Goal: Task Accomplishment & Management: Manage account settings

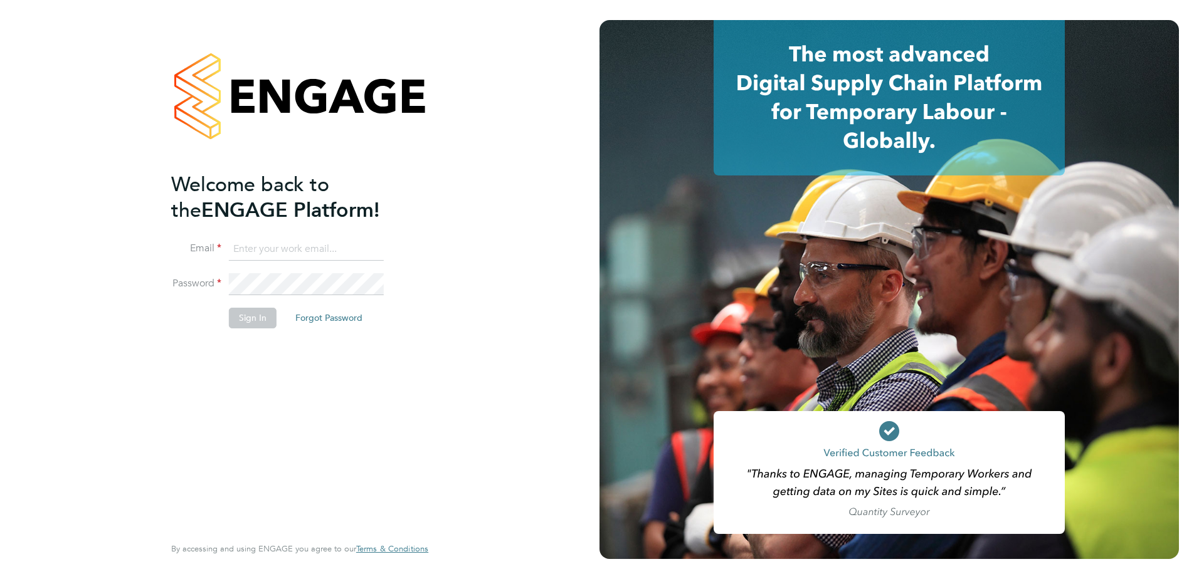
type input "kieron.ingram@cpplc.com"
click at [242, 326] on button "Sign In" at bounding box center [253, 318] width 48 height 20
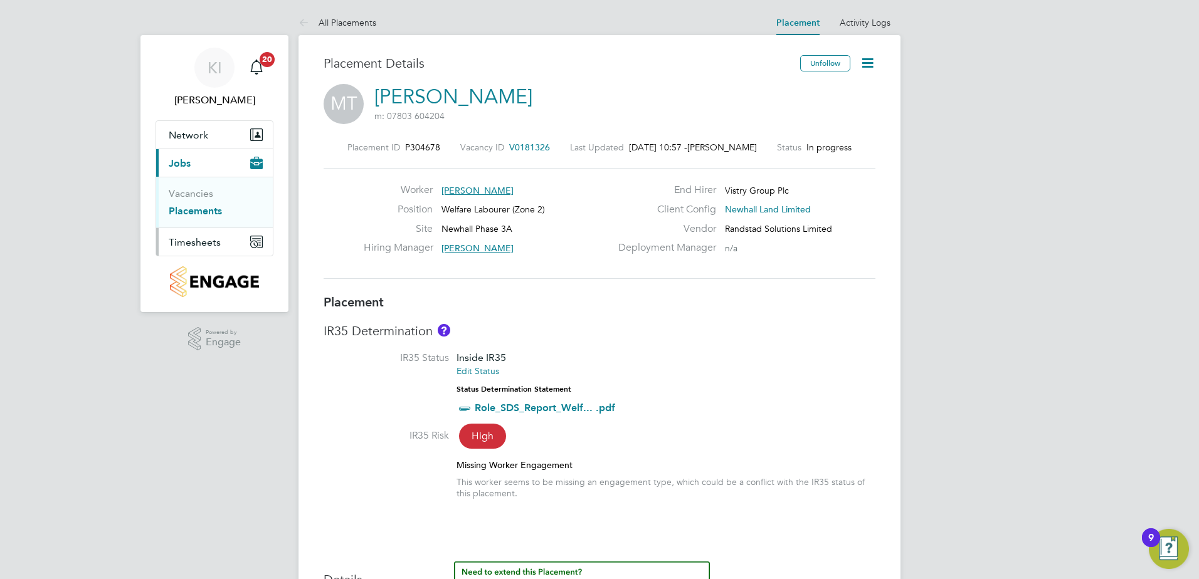
click at [175, 240] on span "Timesheets" at bounding box center [195, 242] width 52 height 12
click at [201, 243] on span "Timesheets" at bounding box center [195, 242] width 52 height 12
click at [206, 226] on link "Timesheets" at bounding box center [195, 222] width 52 height 12
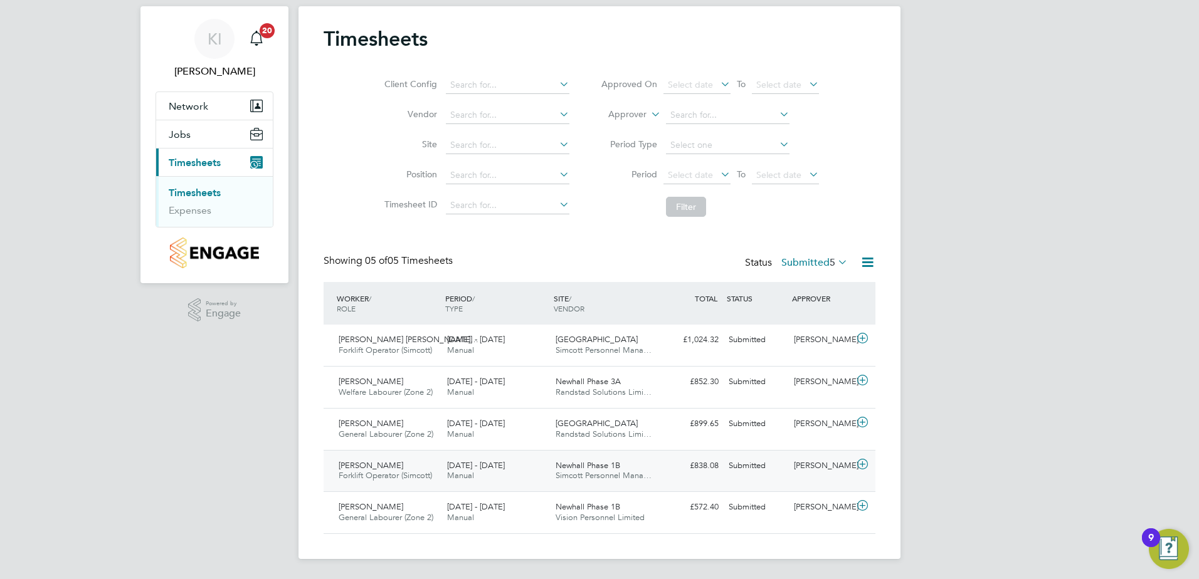
click at [595, 464] on span "Newhall Phase 1B" at bounding box center [587, 465] width 65 height 11
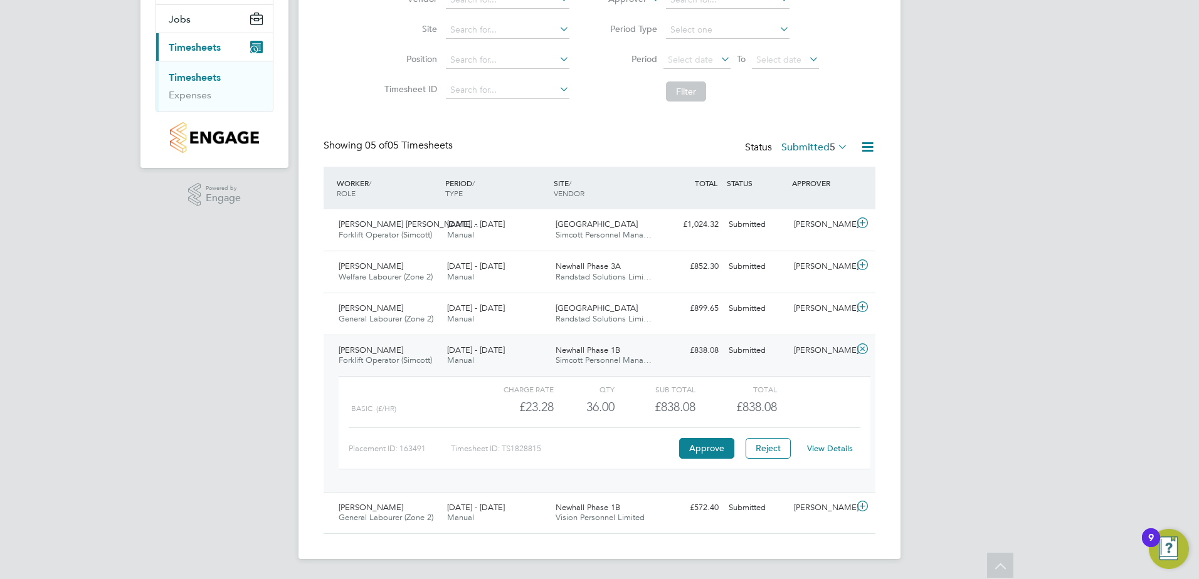
click at [839, 444] on link "View Details" at bounding box center [830, 448] width 46 height 11
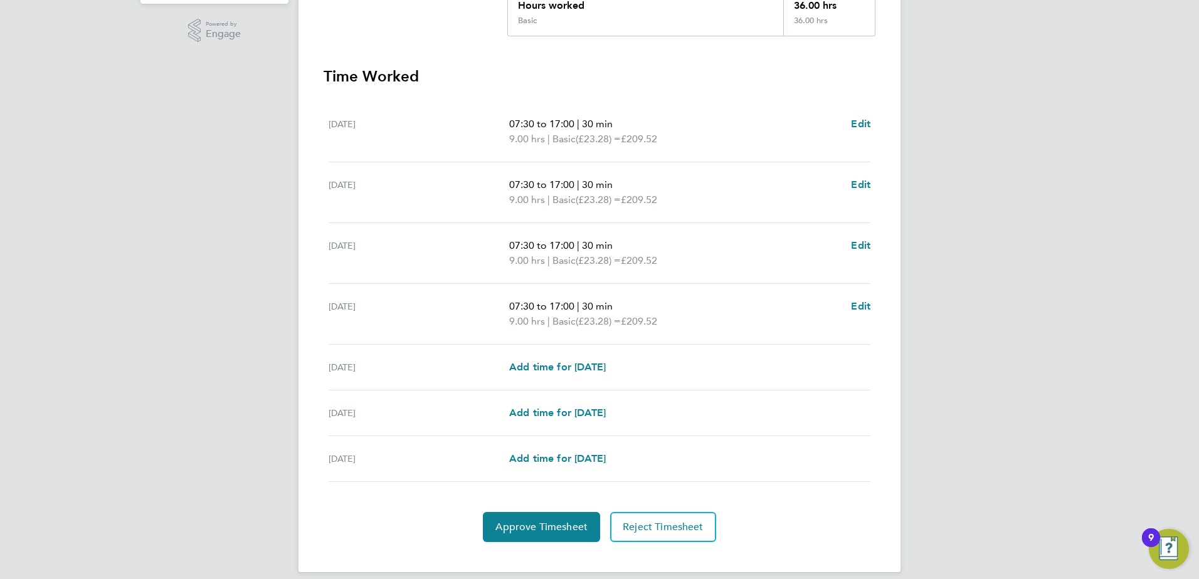
scroll to position [313, 0]
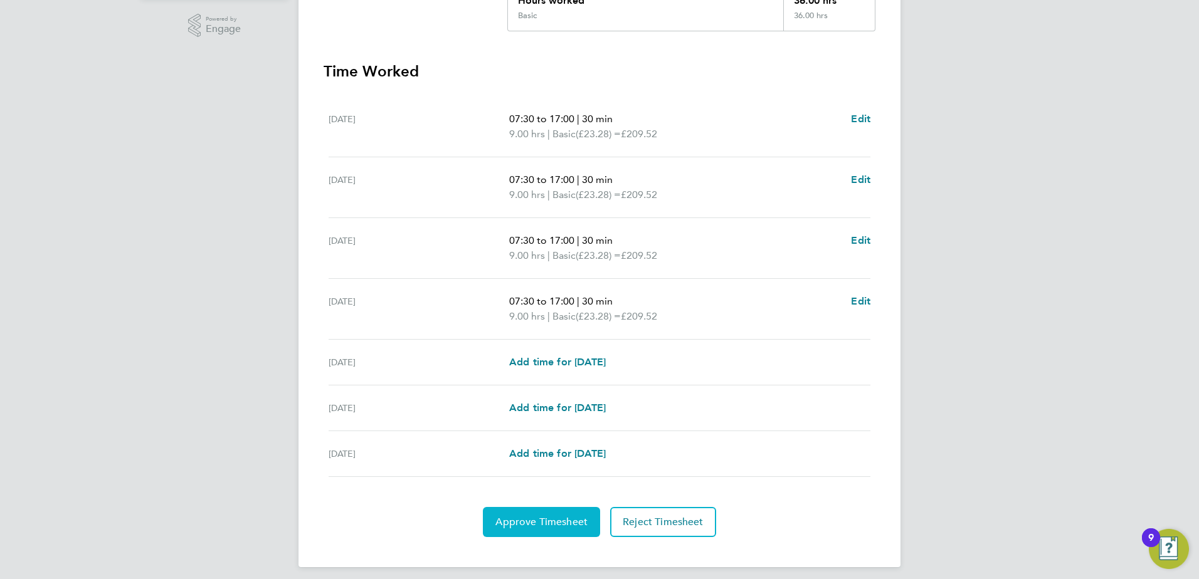
click at [550, 516] on span "Approve Timesheet" at bounding box center [541, 522] width 92 height 13
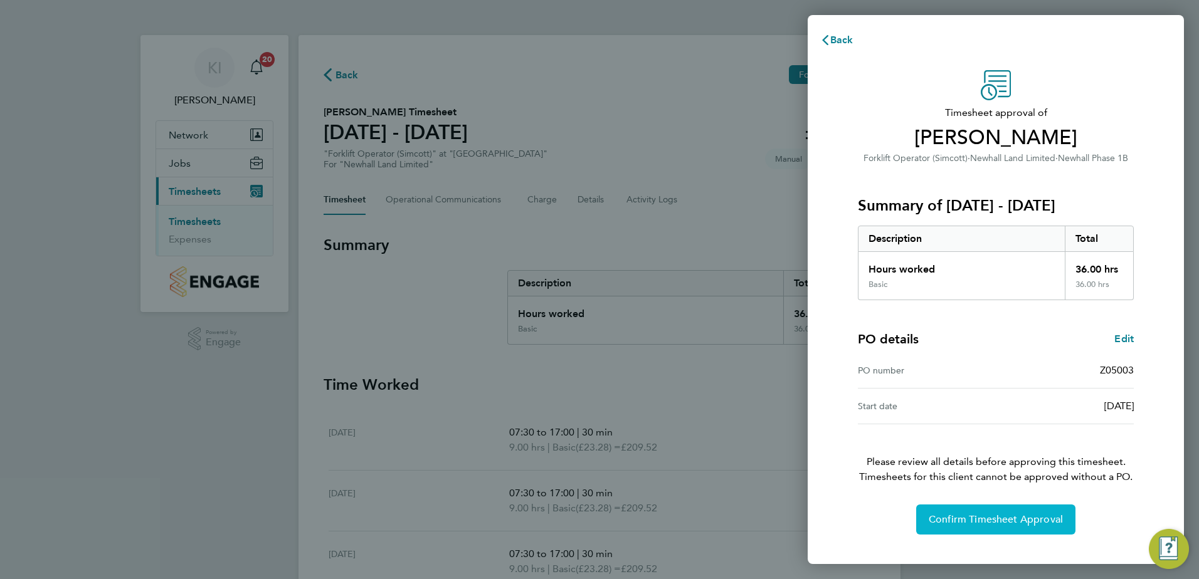
click at [985, 516] on span "Confirm Timesheet Approval" at bounding box center [995, 519] width 134 height 13
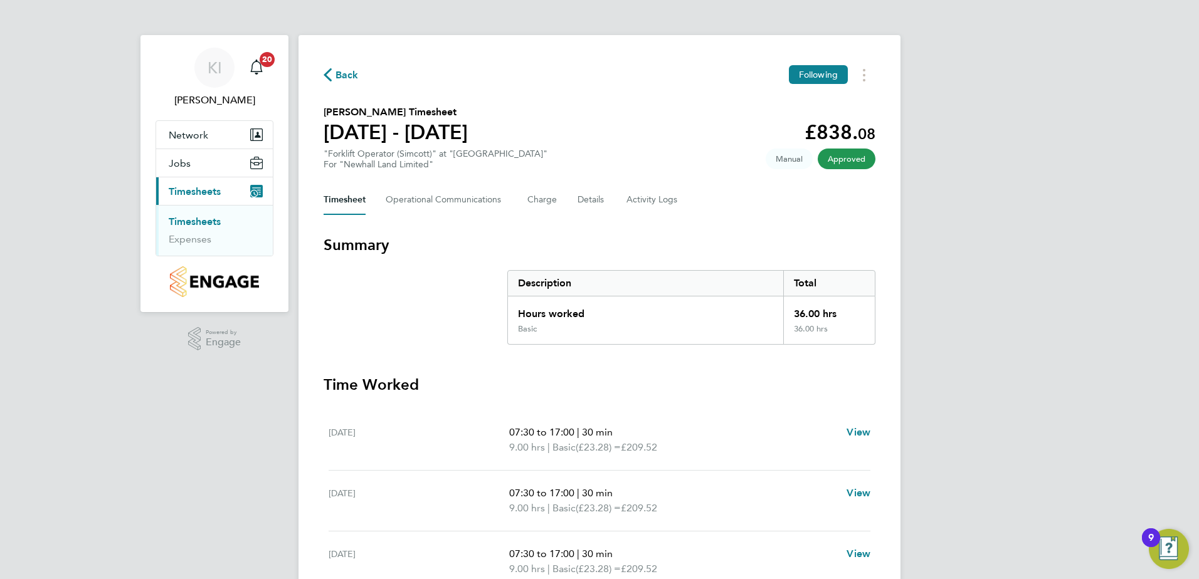
click at [209, 221] on link "Timesheets" at bounding box center [195, 222] width 52 height 12
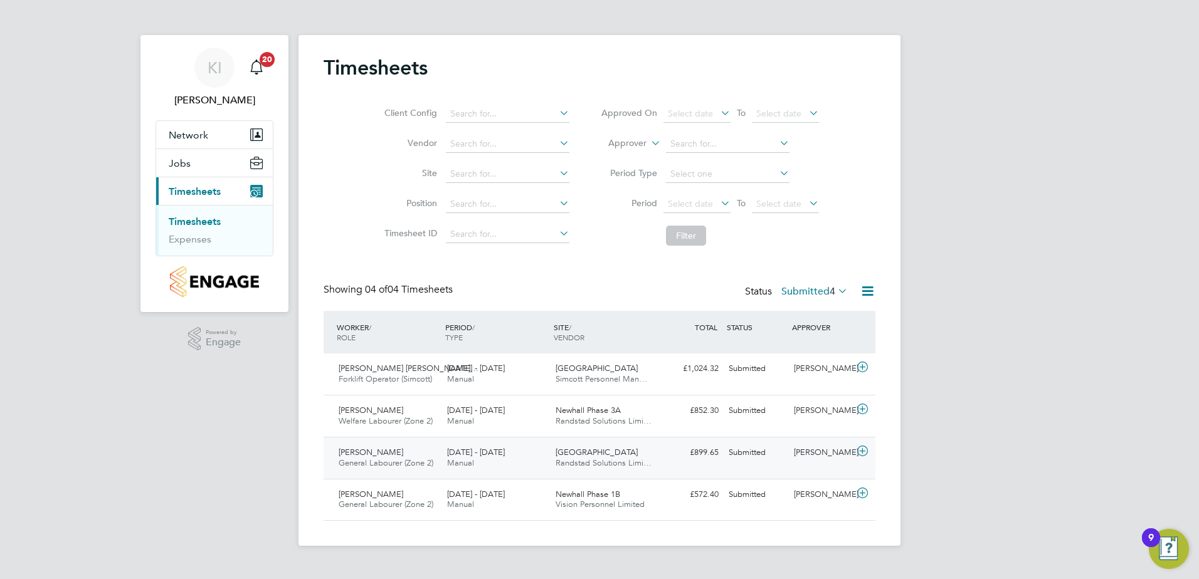
click at [476, 451] on span "22 - 28 Sep 2025" at bounding box center [476, 452] width 58 height 11
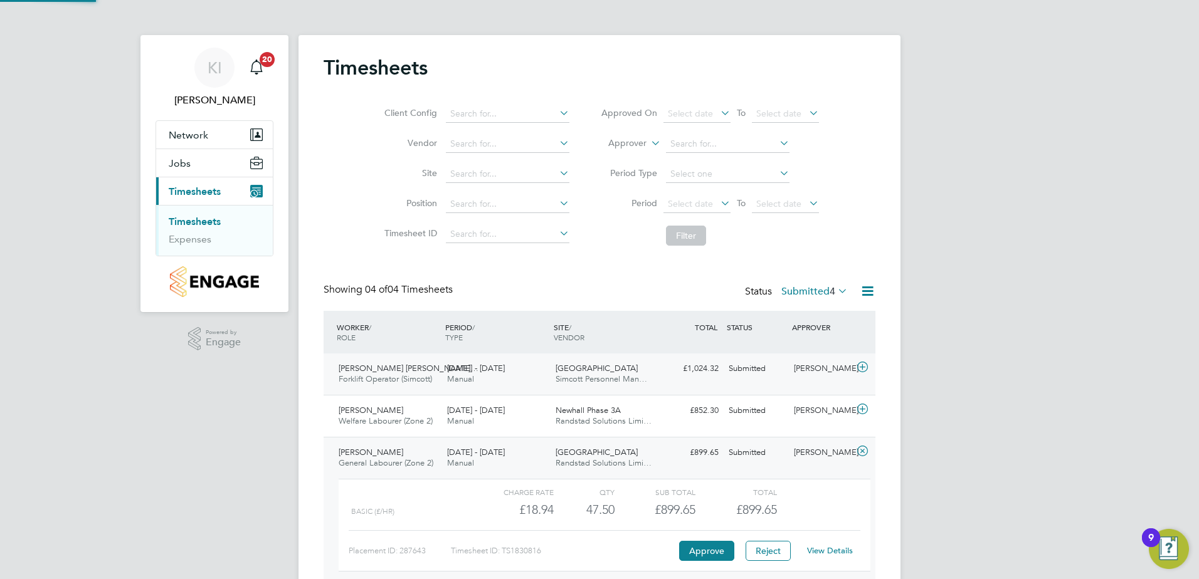
scroll to position [21, 122]
click at [839, 543] on div "View Details" at bounding box center [829, 551] width 61 height 20
click at [841, 546] on link "View Details" at bounding box center [830, 550] width 46 height 11
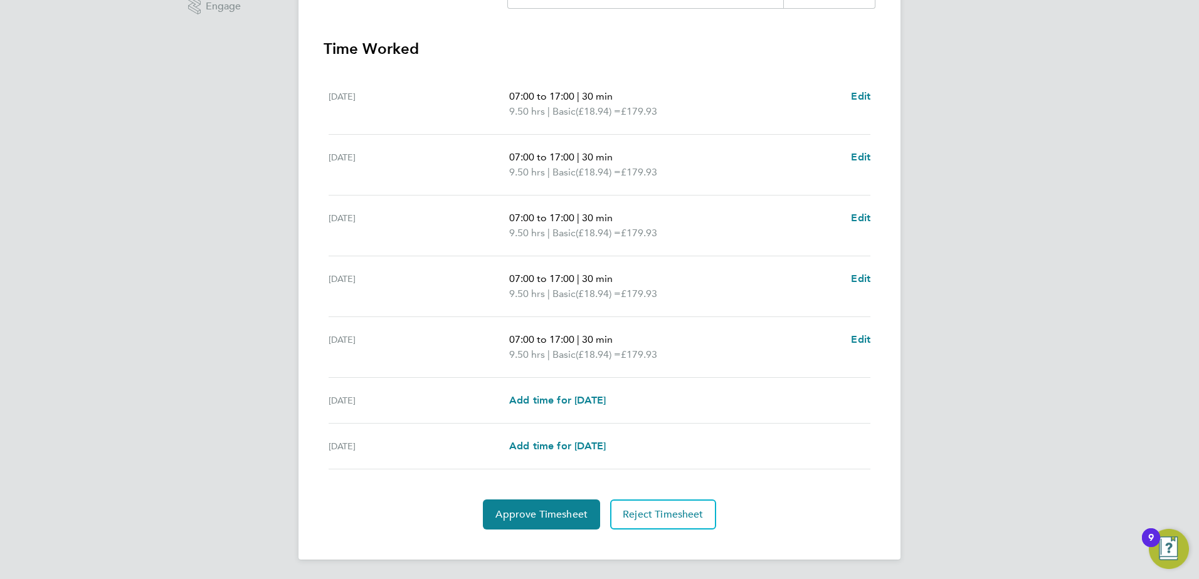
scroll to position [337, 0]
click at [684, 512] on span "Reject Timesheet" at bounding box center [662, 514] width 81 height 13
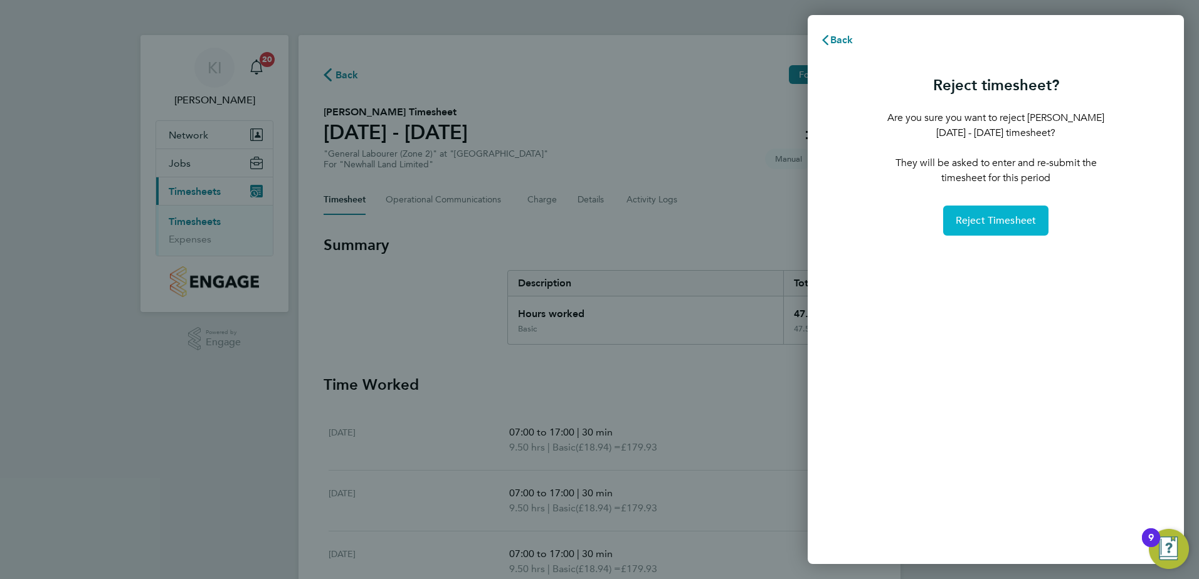
click at [999, 220] on span "Reject Timesheet" at bounding box center [995, 220] width 81 height 13
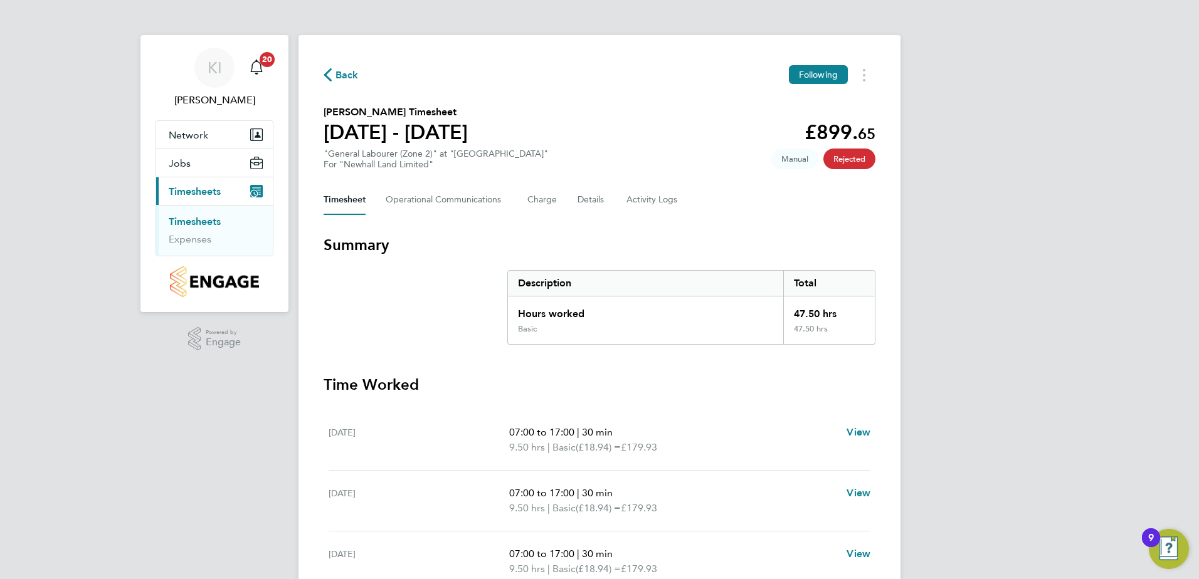
click at [204, 222] on link "Timesheets" at bounding box center [195, 222] width 52 height 12
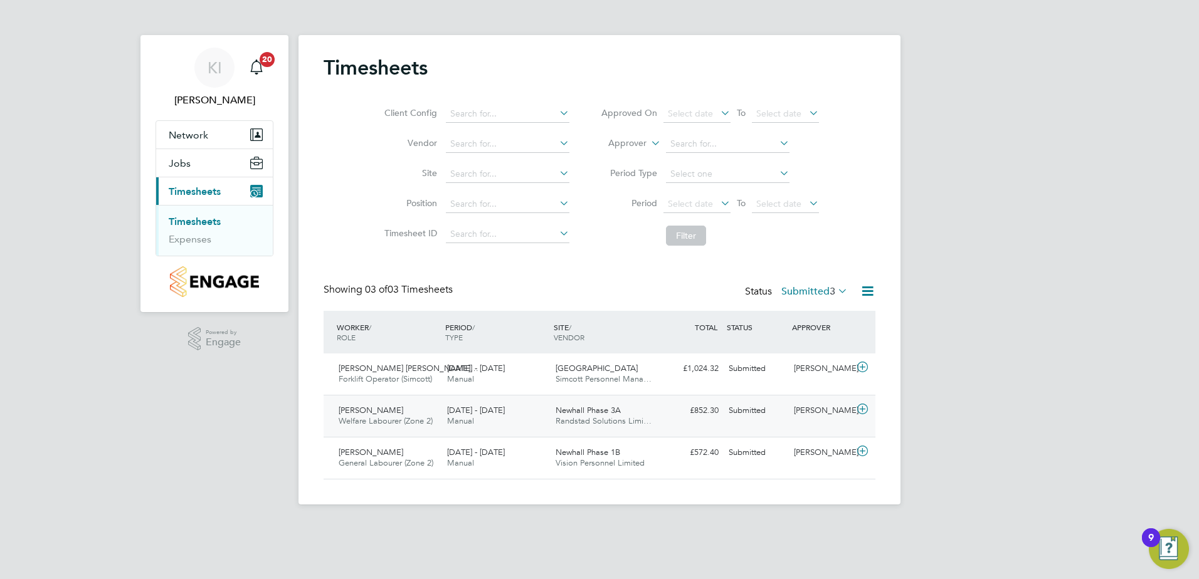
click at [460, 409] on span "22 - 28 Sep 2025" at bounding box center [476, 410] width 58 height 11
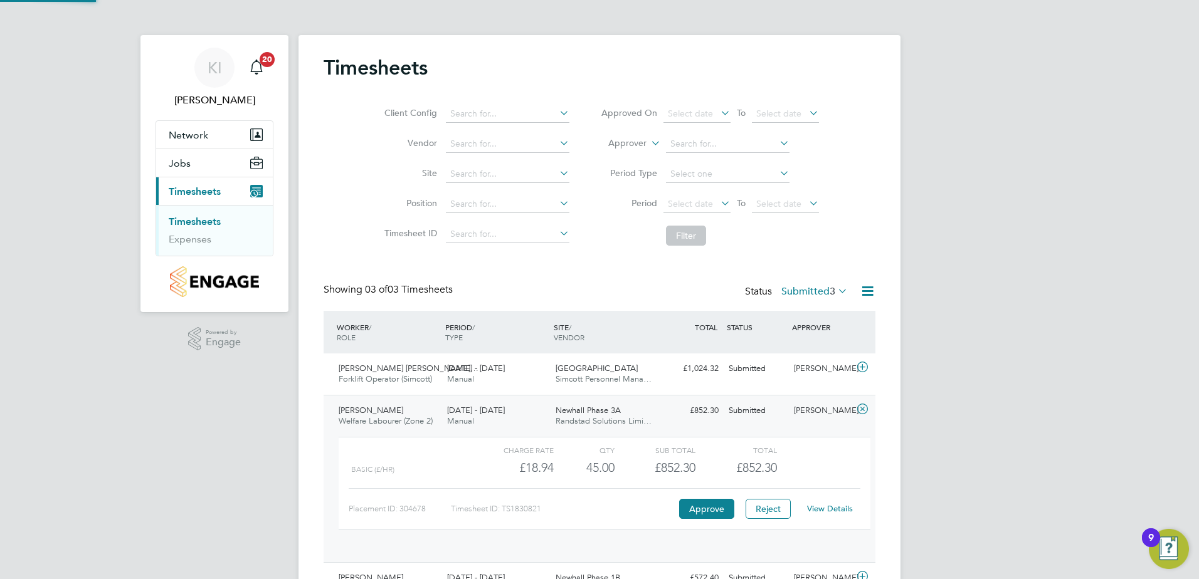
scroll to position [21, 122]
click at [831, 511] on link "View Details" at bounding box center [830, 508] width 46 height 11
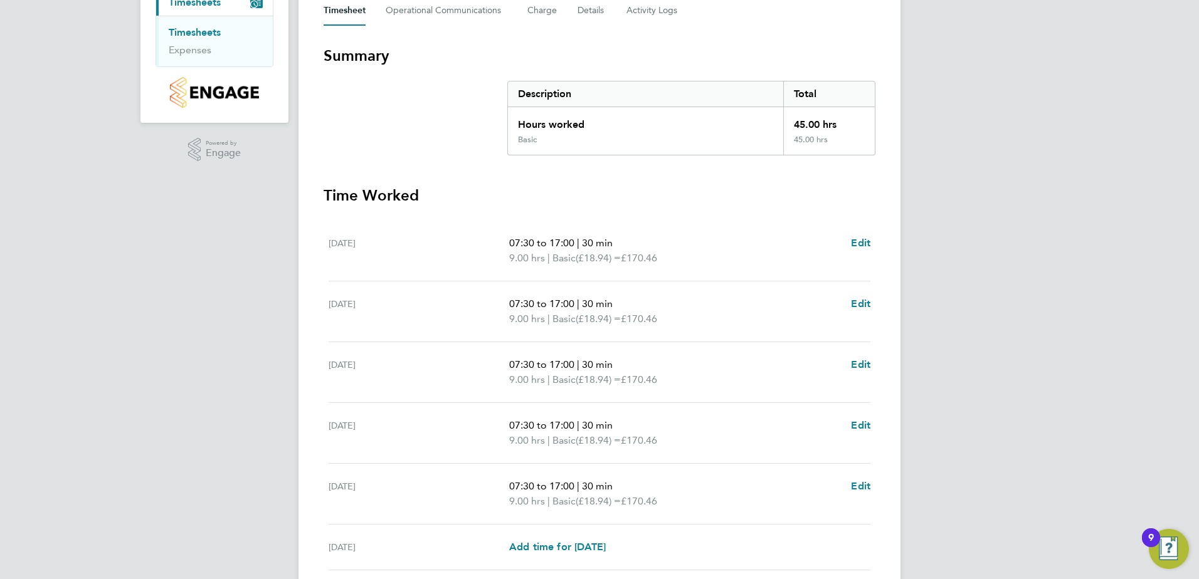
scroll to position [337, 0]
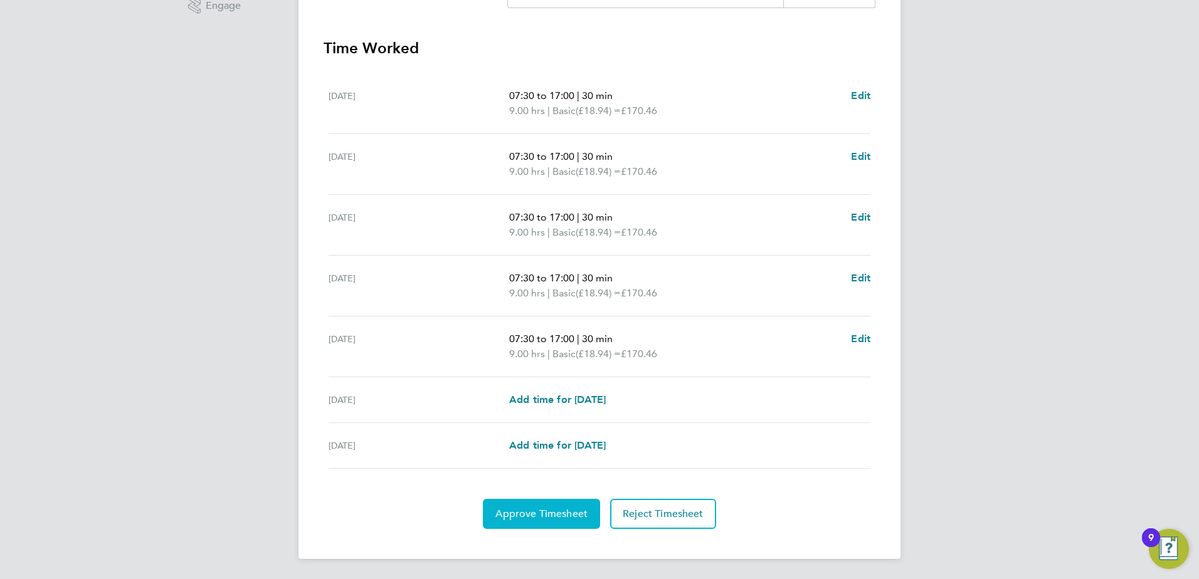
click at [527, 511] on span "Approve Timesheet" at bounding box center [541, 514] width 92 height 13
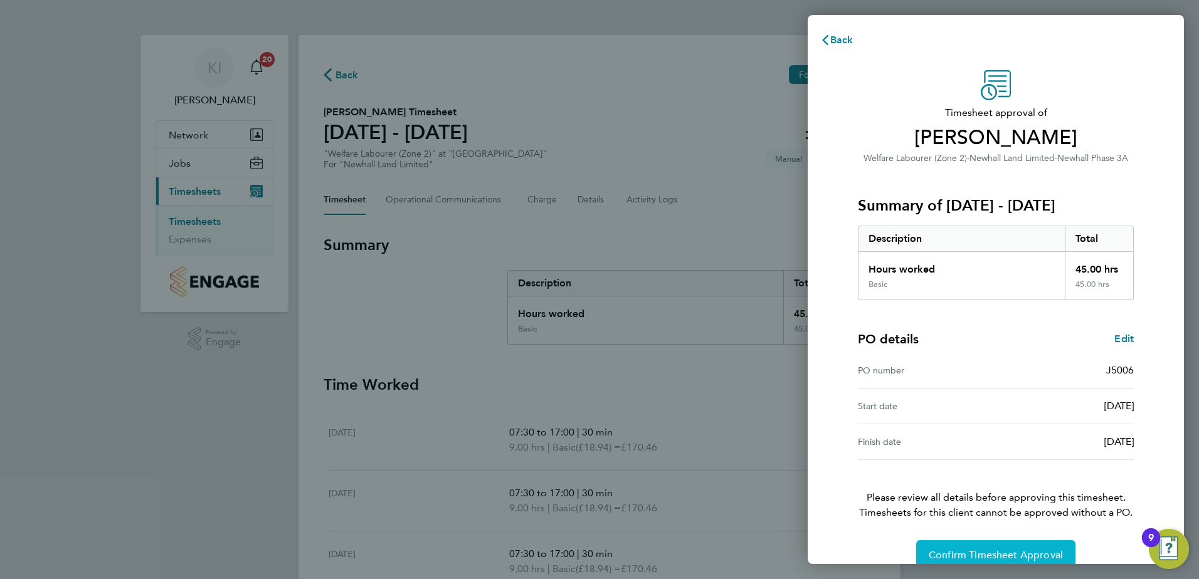
click at [979, 548] on button "Confirm Timesheet Approval" at bounding box center [995, 555] width 159 height 30
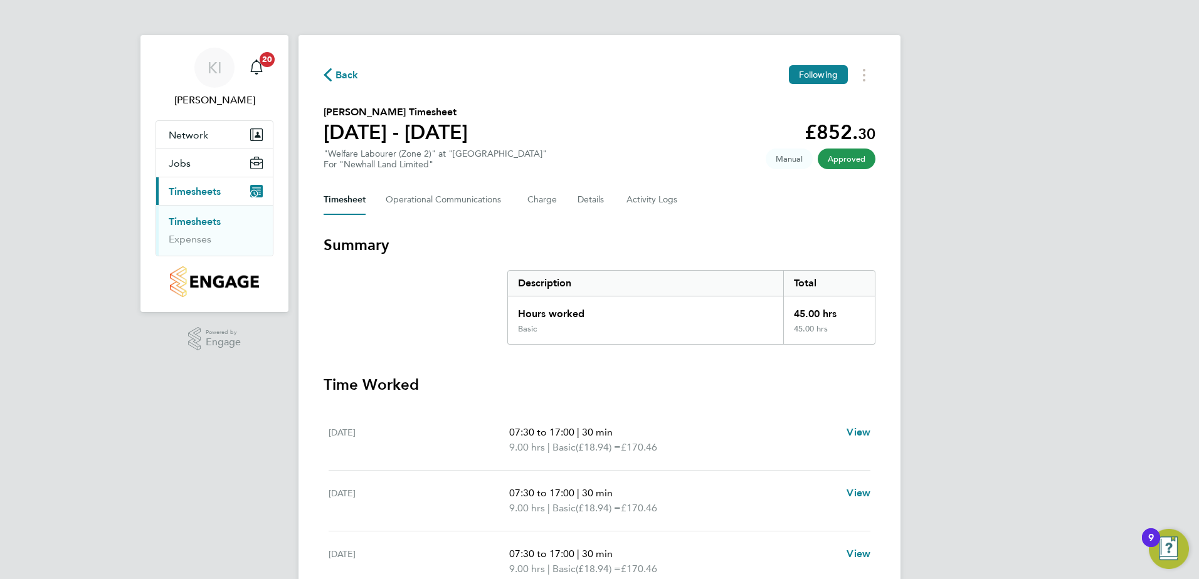
click at [196, 223] on link "Timesheets" at bounding box center [195, 222] width 52 height 12
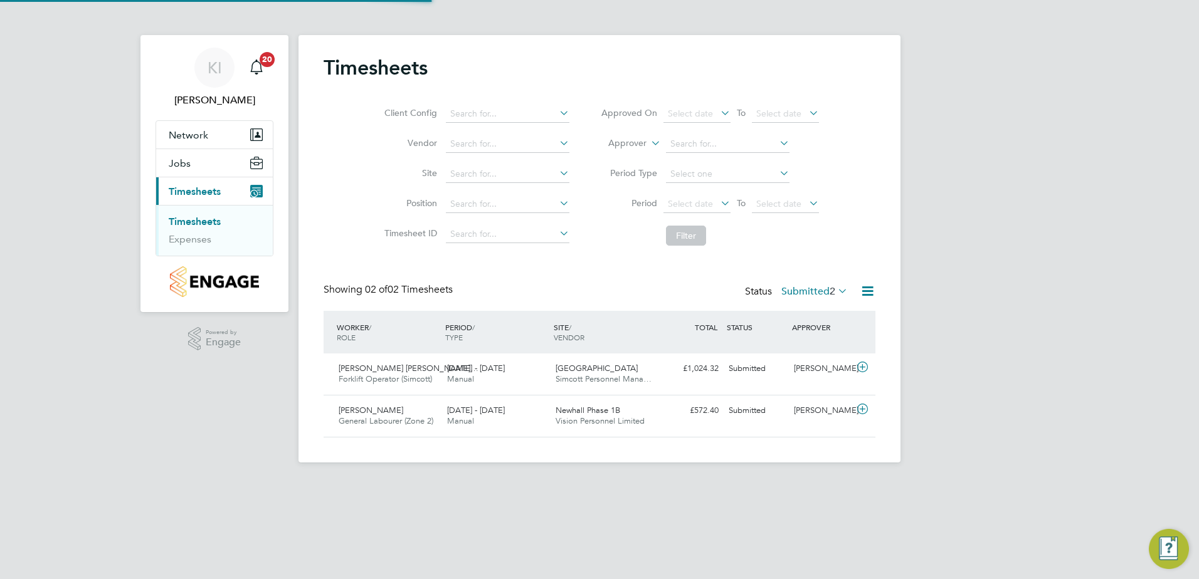
scroll to position [32, 109]
click at [394, 369] on span "Shae Elliot Mcarthur Ed…" at bounding box center [408, 368] width 140 height 11
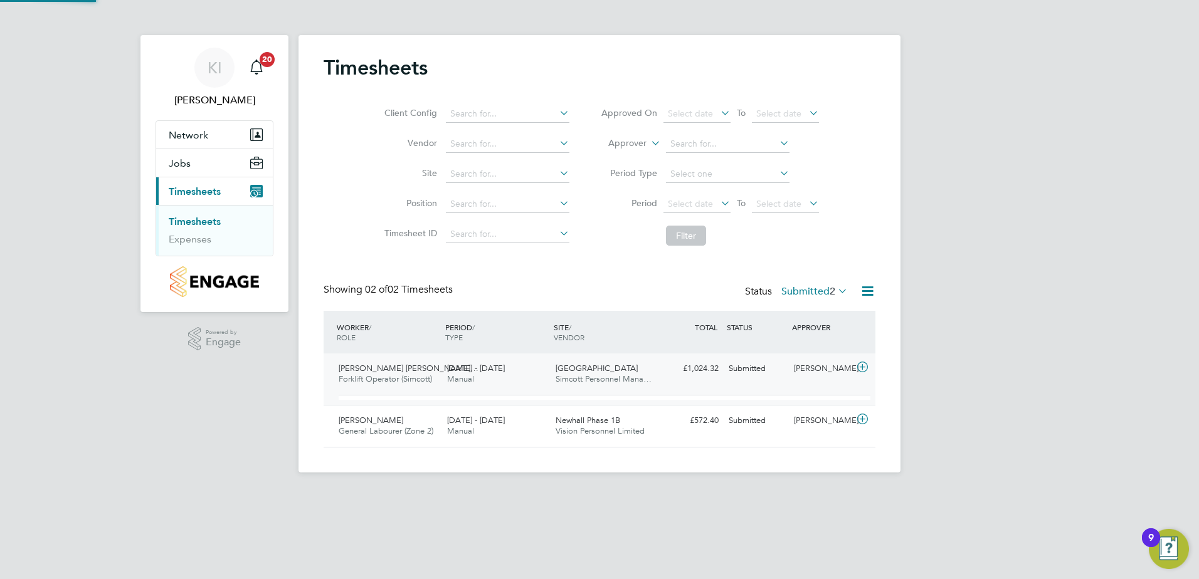
scroll to position [21, 122]
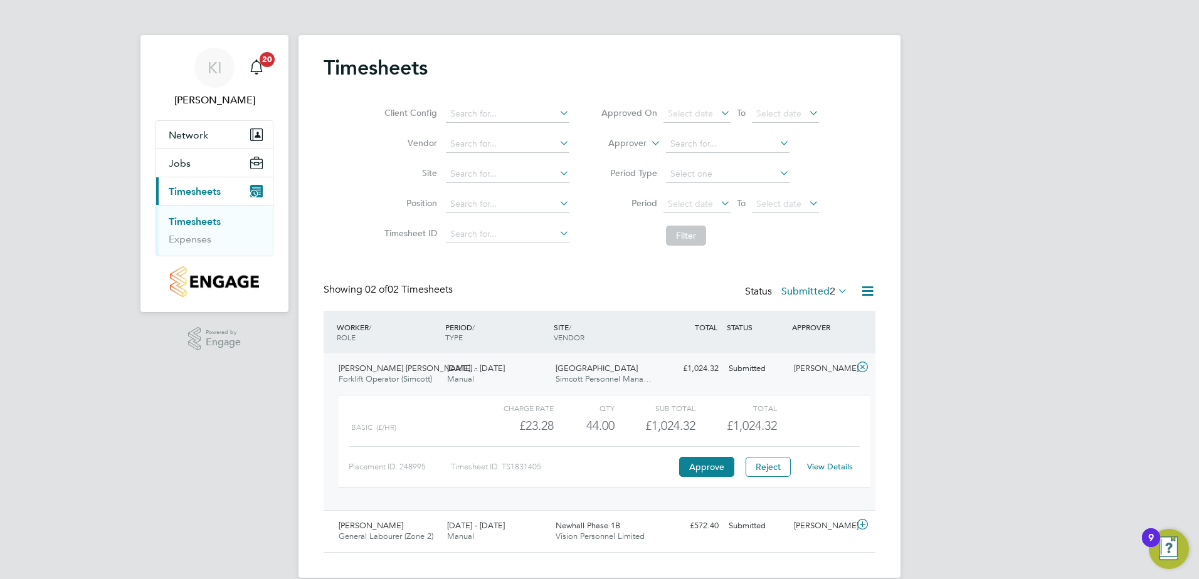
click at [822, 464] on link "View Details" at bounding box center [830, 466] width 46 height 11
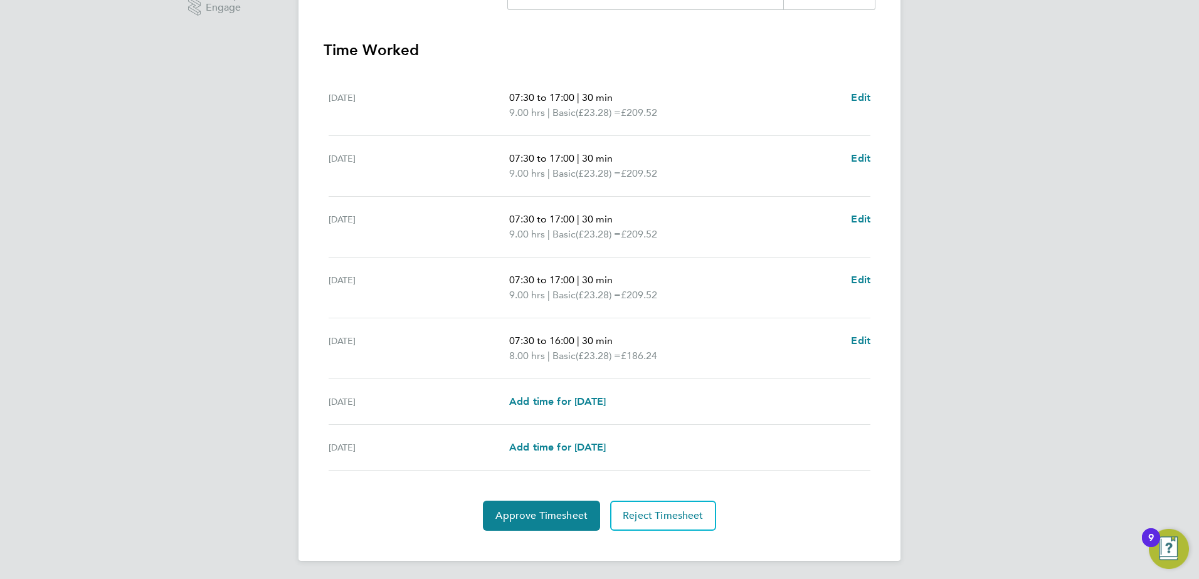
scroll to position [337, 0]
click at [533, 510] on span "Approve Timesheet" at bounding box center [541, 514] width 92 height 13
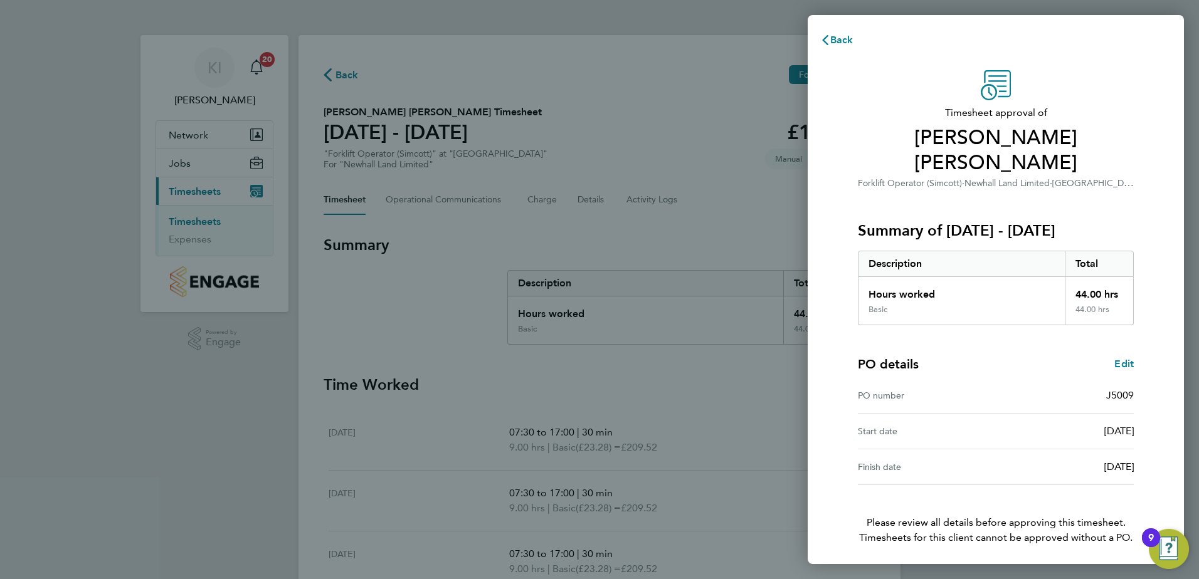
click at [1050, 574] on span "Confirm Timesheet Approval" at bounding box center [995, 580] width 134 height 13
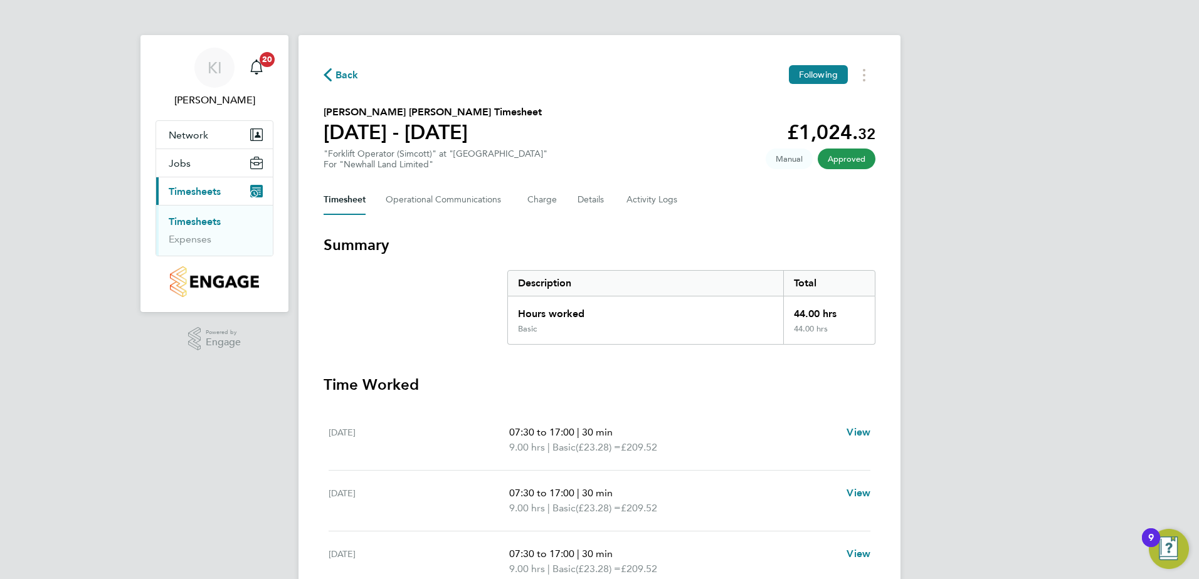
click at [193, 216] on link "Timesheets" at bounding box center [195, 222] width 52 height 12
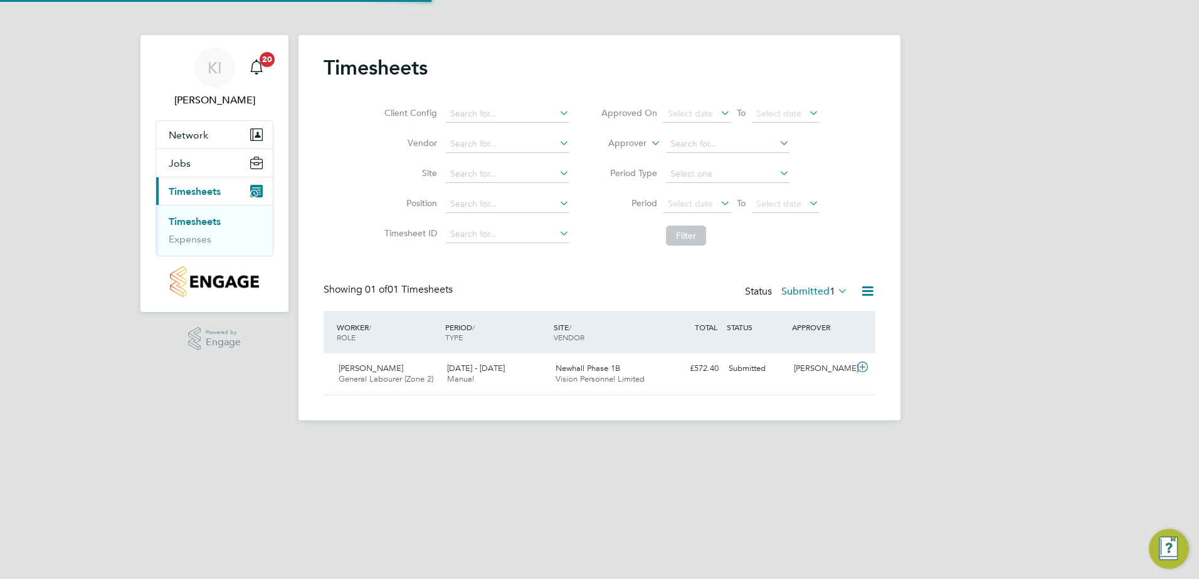
scroll to position [32, 109]
click at [610, 377] on span "Vision Personnel Limited" at bounding box center [599, 379] width 89 height 11
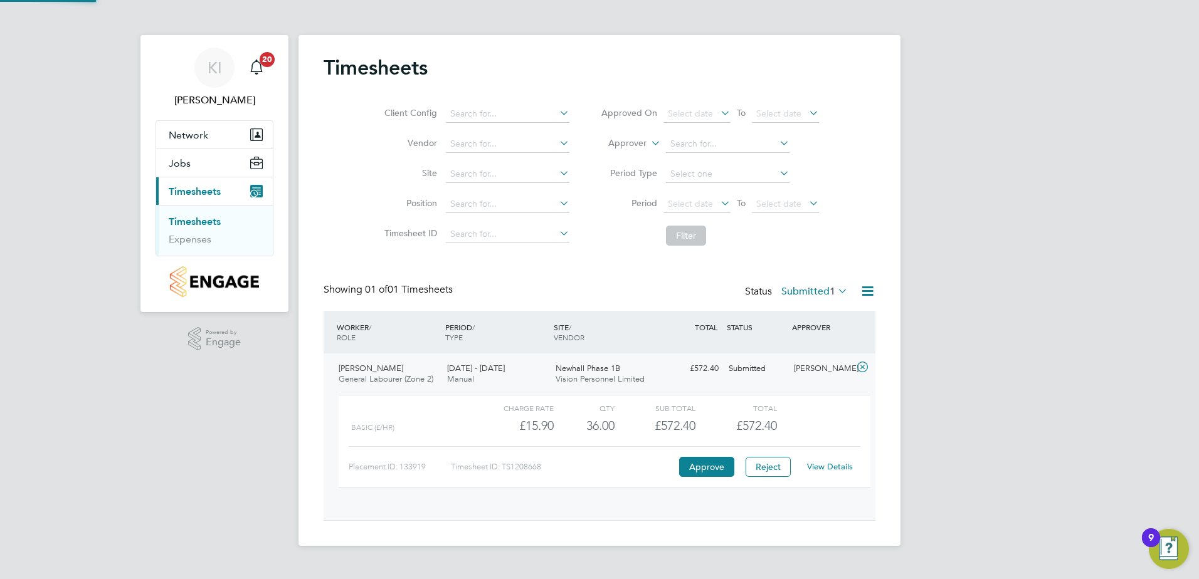
scroll to position [21, 122]
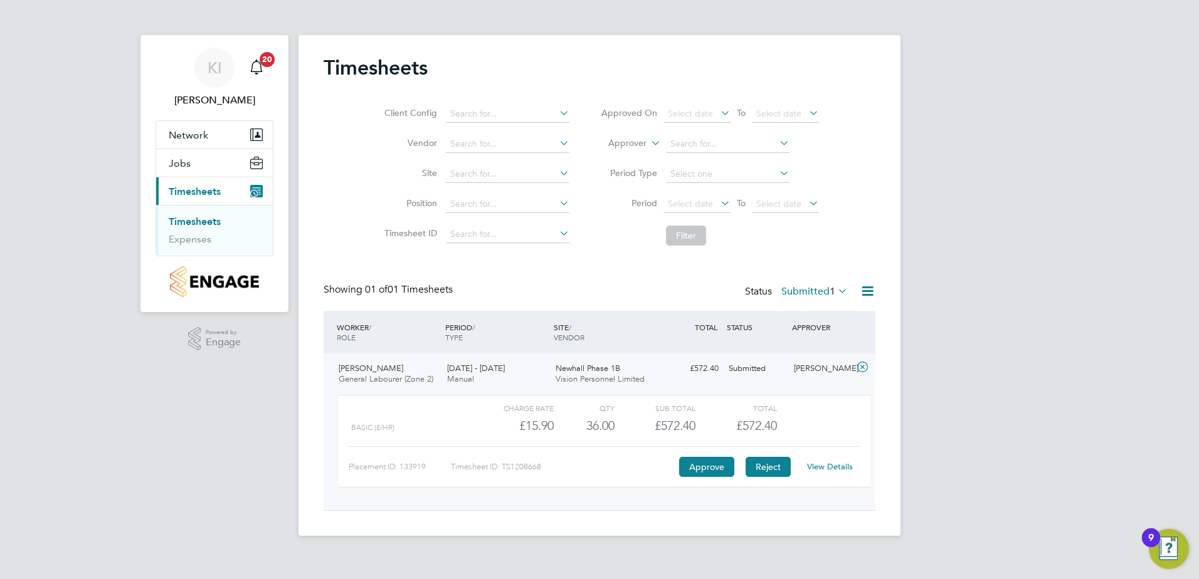
click at [775, 464] on button "Reject" at bounding box center [767, 467] width 45 height 20
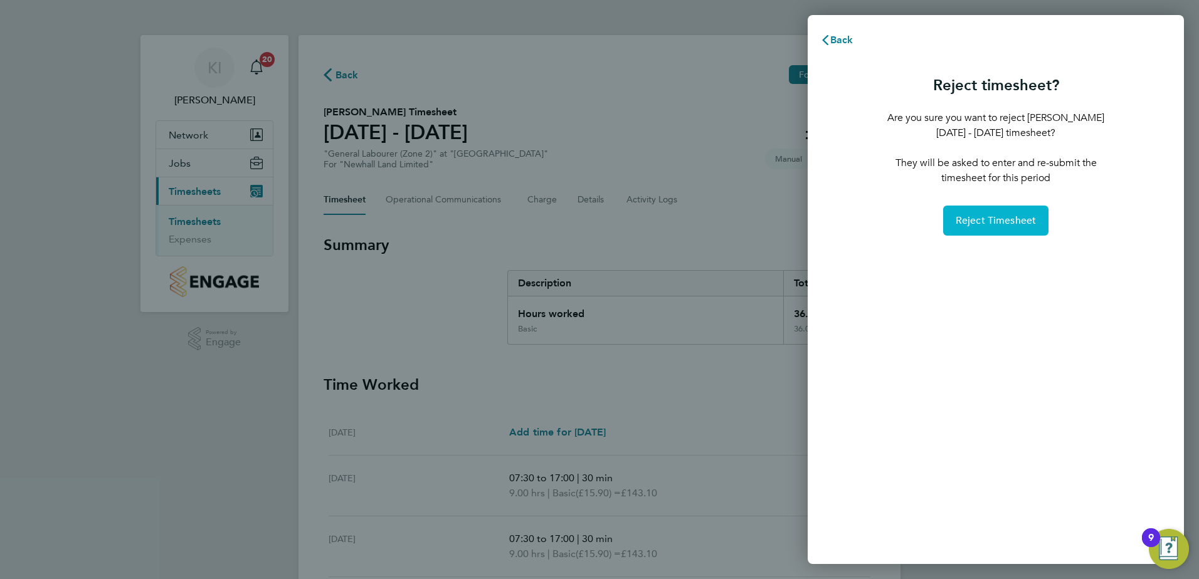
click at [1007, 217] on span "Reject Timesheet" at bounding box center [995, 220] width 81 height 13
